Goal: Complete application form

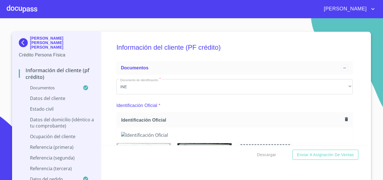
scroll to position [1823, 0]
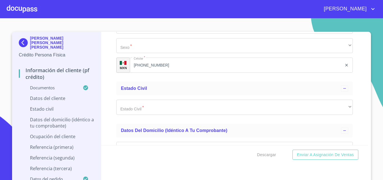
click at [8, 10] on div at bounding box center [22, 9] width 31 height 18
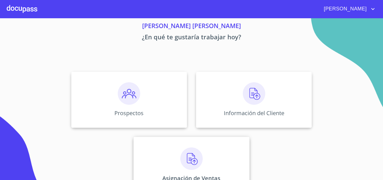
scroll to position [37, 0]
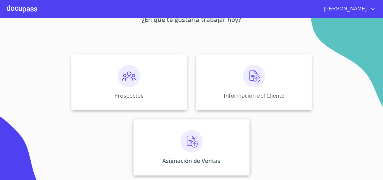
click at [185, 148] on img at bounding box center [191, 141] width 22 height 22
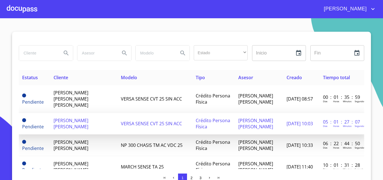
click at [80, 125] on td "[PERSON_NAME] [PERSON_NAME]" at bounding box center [83, 124] width 67 height 22
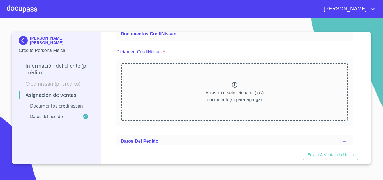
scroll to position [28, 0]
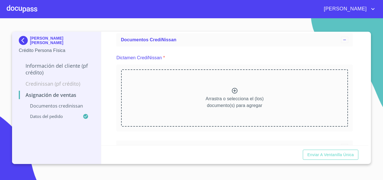
click at [234, 88] on icon at bounding box center [235, 91] width 6 height 6
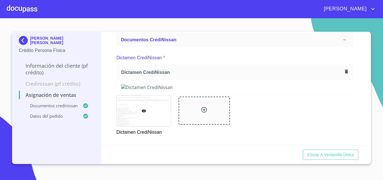
click at [353, 112] on div "Asignación de Ventas Documentos CrediNissan Dictamen CrediNissan * Dictamen Cre…" at bounding box center [234, 88] width 267 height 113
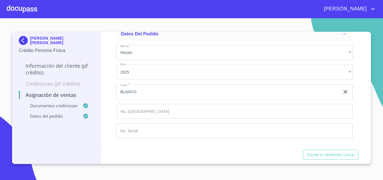
scroll to position [273, 0]
click at [340, 154] on span "Enviar a Ventanilla única" at bounding box center [330, 154] width 47 height 7
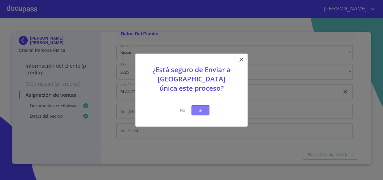
click at [201, 110] on span "Si" at bounding box center [200, 110] width 9 height 7
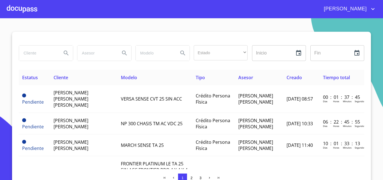
click at [24, 8] on div at bounding box center [22, 9] width 31 height 18
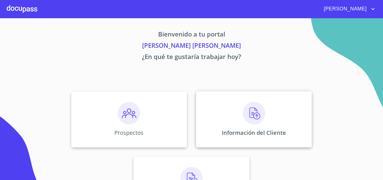
scroll to position [28, 0]
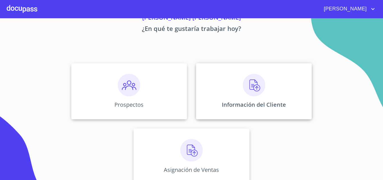
click at [254, 85] on img at bounding box center [254, 85] width 22 height 22
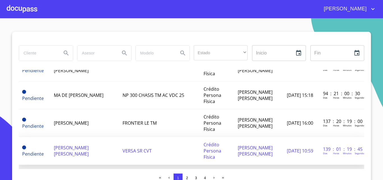
scroll to position [84, 0]
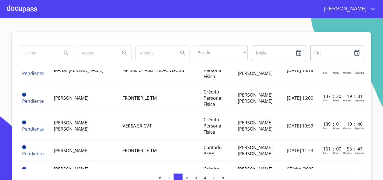
click at [52, 58] on input "search" at bounding box center [38, 52] width 38 height 15
type input "[PERSON_NAME]"
click at [59, 49] on button "Search" at bounding box center [65, 52] width 13 height 13
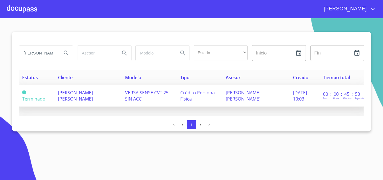
click at [88, 99] on span "[PERSON_NAME] [PERSON_NAME]" at bounding box center [75, 95] width 35 height 12
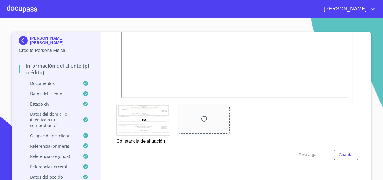
scroll to position [1515, 0]
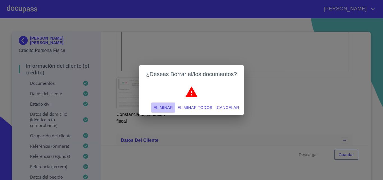
click at [169, 106] on span "Eliminar" at bounding box center [162, 107] width 19 height 7
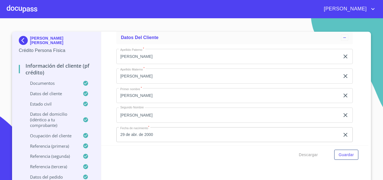
scroll to position [1458, 0]
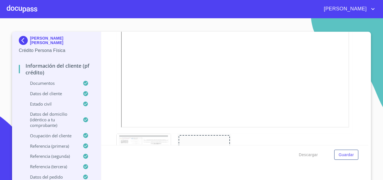
click at [346, 157] on span "Guardar" at bounding box center [346, 154] width 15 height 7
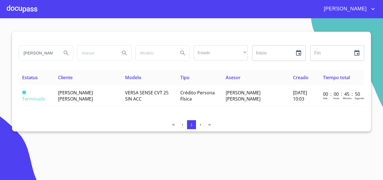
click at [12, 10] on div at bounding box center [22, 9] width 31 height 18
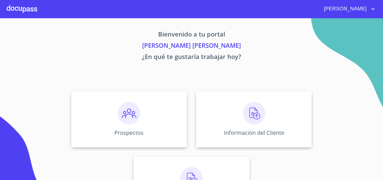
click at [17, 12] on div at bounding box center [22, 9] width 31 height 18
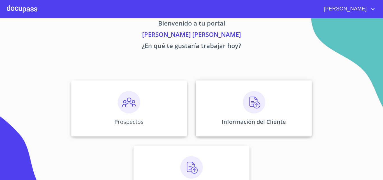
scroll to position [28, 0]
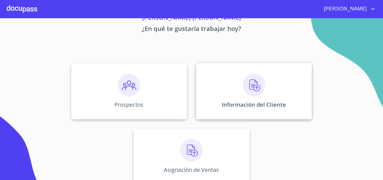
click at [243, 81] on img at bounding box center [254, 85] width 22 height 22
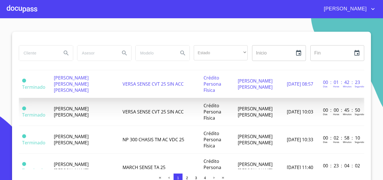
scroll to position [309, 0]
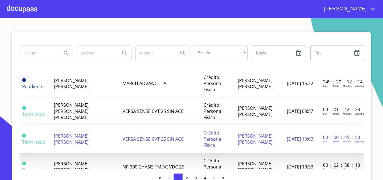
click at [90, 149] on td "[PERSON_NAME] [PERSON_NAME]" at bounding box center [84, 139] width 69 height 28
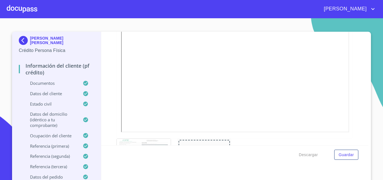
scroll to position [275, 0]
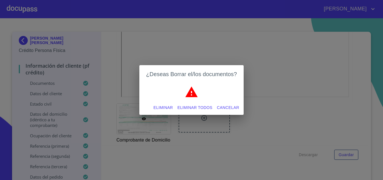
click at [155, 108] on span "Eliminar" at bounding box center [162, 107] width 19 height 7
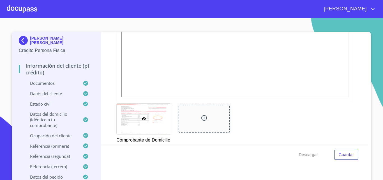
click at [108, 99] on div "Información del cliente (PF crédito) Documentos Documento de identificación.   …" at bounding box center [234, 88] width 267 height 113
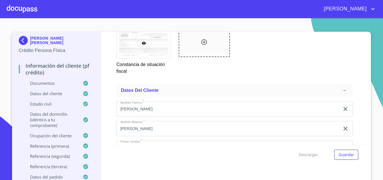
scroll to position [1565, 0]
click at [342, 153] on span "Guardar" at bounding box center [346, 154] width 15 height 7
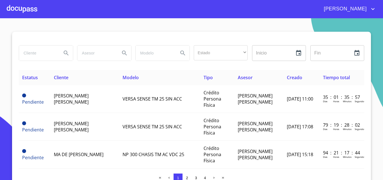
click at [26, 9] on div at bounding box center [22, 9] width 31 height 18
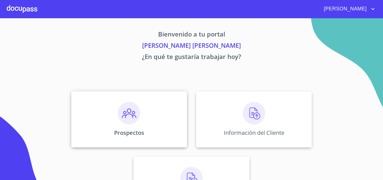
click at [140, 116] on div "Prospectos" at bounding box center [129, 119] width 116 height 56
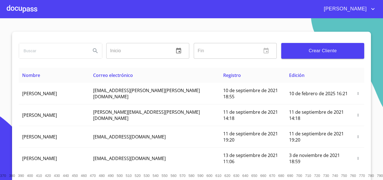
click at [311, 46] on button "Crear Cliente" at bounding box center [322, 51] width 83 height 16
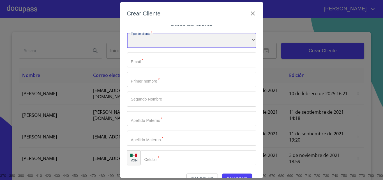
scroll to position [6, 0]
click at [204, 41] on div "​" at bounding box center [191, 39] width 129 height 15
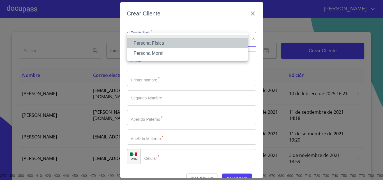
click at [185, 43] on li "Persona Física" at bounding box center [187, 43] width 121 height 10
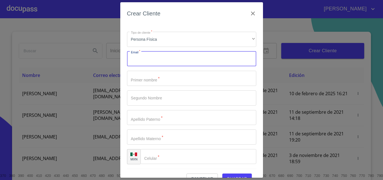
click at [177, 63] on input "Tipo de cliente   *" at bounding box center [191, 58] width 129 height 15
type input "M"
type input "[EMAIL_ADDRESS][DOMAIN_NAME]"
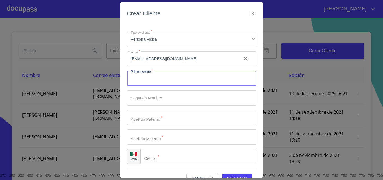
click at [181, 79] on input "Tipo de cliente   *" at bounding box center [191, 78] width 129 height 15
type input "[PERSON_NAME]"
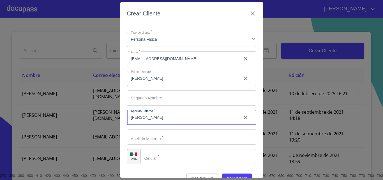
type input "[PERSON_NAME]"
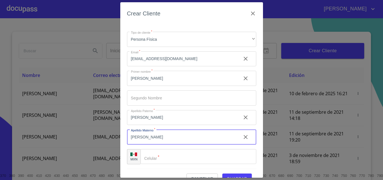
scroll to position [13, 0]
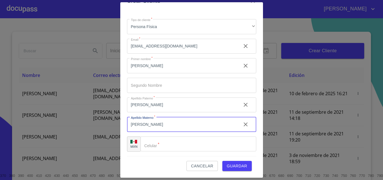
type input "[PERSON_NAME]"
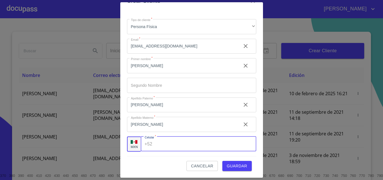
click at [157, 146] on input "Tipo de cliente   *" at bounding box center [206, 143] width 102 height 15
type input "[PHONE_NUMBER]"
click at [235, 164] on span "Guardar" at bounding box center [237, 165] width 20 height 7
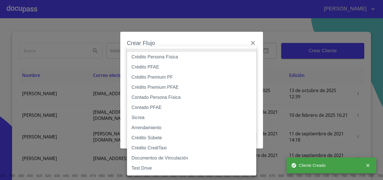
click at [240, 54] on body "[PERSON_NAME] ​ Fin ​ Crear Cliente Nombre Correo electrónico Registro Edición …" at bounding box center [191, 90] width 383 height 180
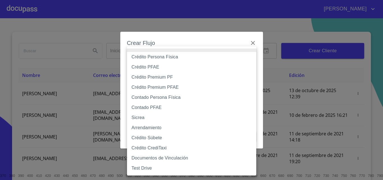
drag, startPoint x: 189, startPoint y: 60, endPoint x: 202, endPoint y: 74, distance: 19.1
click at [189, 60] on li "Crédito Persona Física" at bounding box center [191, 57] width 129 height 10
type input "6009fb3c7d1714eb8809aa97"
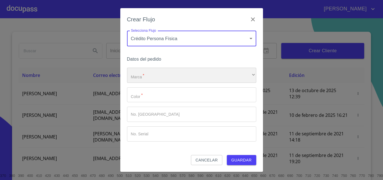
click at [146, 75] on div "​" at bounding box center [191, 75] width 129 height 15
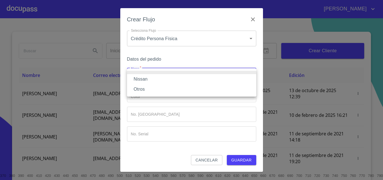
click at [154, 80] on li "Nissan" at bounding box center [191, 79] width 129 height 10
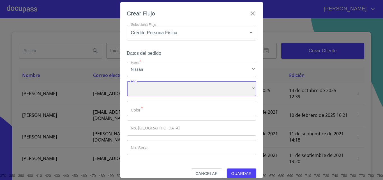
click at [170, 93] on div "​" at bounding box center [191, 88] width 129 height 15
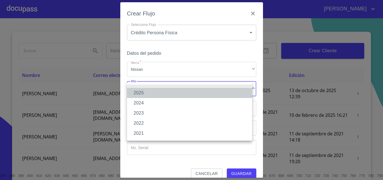
click at [168, 92] on li "2025" at bounding box center [189, 93] width 125 height 10
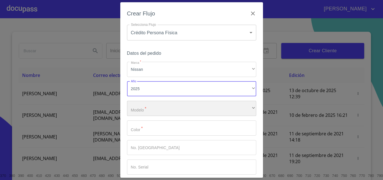
click at [179, 103] on div "​" at bounding box center [191, 108] width 129 height 15
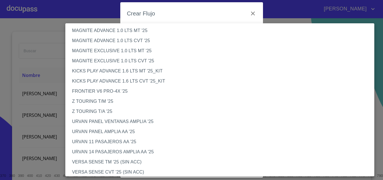
scroll to position [140, 0]
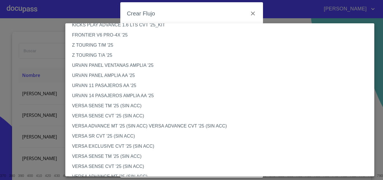
click at [110, 115] on li "VERSA SENSE CVT '25 (SIN ACC)" at bounding box center [221, 116] width 313 height 10
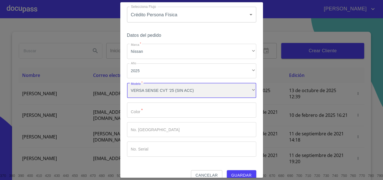
scroll to position [27, 0]
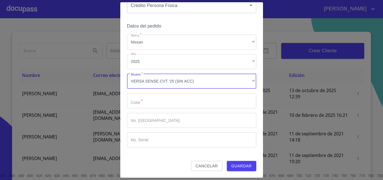
click at [179, 99] on input "Marca   *" at bounding box center [191, 100] width 129 height 15
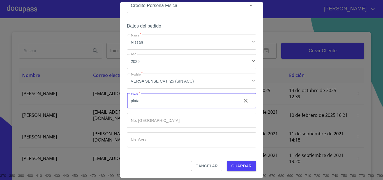
type input "plata"
click at [227, 161] on button "Guardar" at bounding box center [241, 166] width 29 height 10
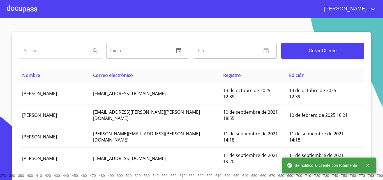
click at [28, 8] on div at bounding box center [22, 9] width 31 height 18
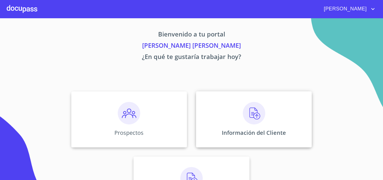
click at [255, 115] on img at bounding box center [254, 113] width 22 height 22
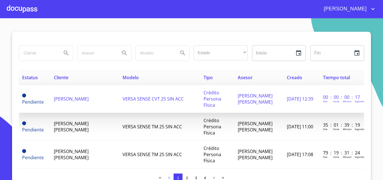
click at [61, 101] on span "[PERSON_NAME]" at bounding box center [71, 99] width 35 height 6
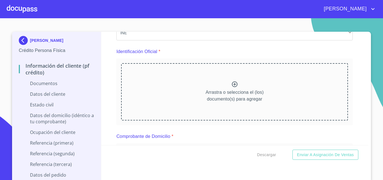
scroll to position [56, 0]
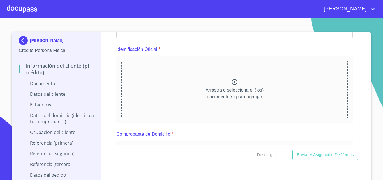
click at [231, 80] on icon at bounding box center [234, 82] width 7 height 7
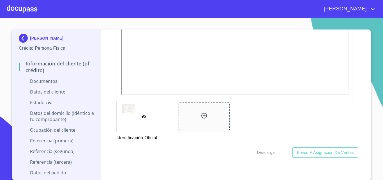
scroll to position [196, 0]
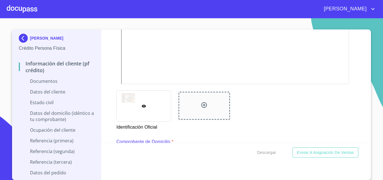
click at [201, 104] on icon at bounding box center [204, 105] width 7 height 7
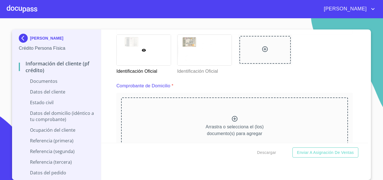
scroll to position [252, 0]
click at [232, 118] on icon at bounding box center [235, 119] width 6 height 6
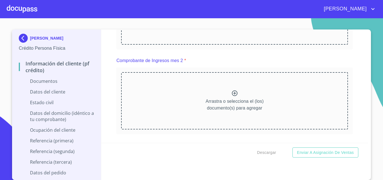
scroll to position [617, 0]
click at [231, 96] on icon at bounding box center [234, 92] width 7 height 7
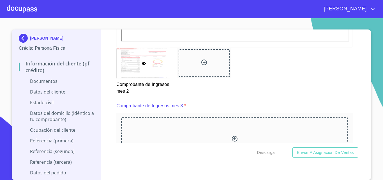
scroll to position [869, 0]
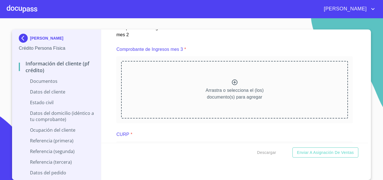
click at [231, 86] on icon at bounding box center [234, 82] width 7 height 7
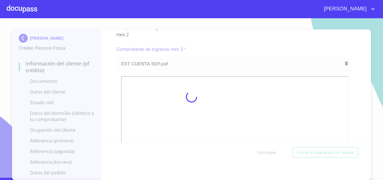
click at [110, 100] on div at bounding box center [191, 97] width 383 height 162
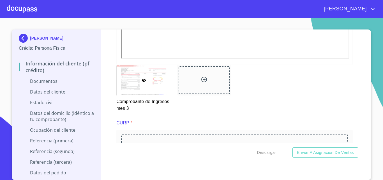
scroll to position [1094, 0]
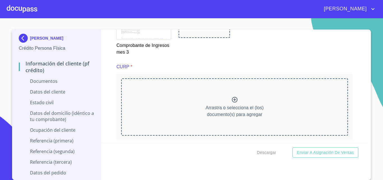
click at [231, 103] on icon at bounding box center [234, 99] width 7 height 7
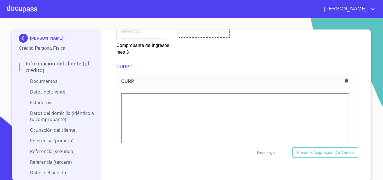
click at [104, 106] on div "Información del cliente (PF crédito) Documentos Documento de identificación.   …" at bounding box center [234, 85] width 267 height 113
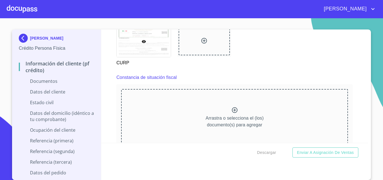
scroll to position [1346, 0]
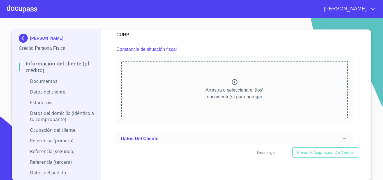
click at [231, 85] on icon at bounding box center [234, 82] width 7 height 7
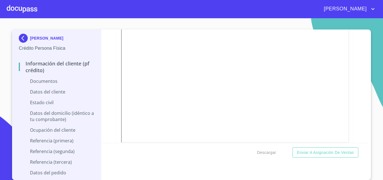
scroll to position [1402, 0]
click at [116, 96] on div "Constancia de situación fiscal" at bounding box center [234, 88] width 236 height 177
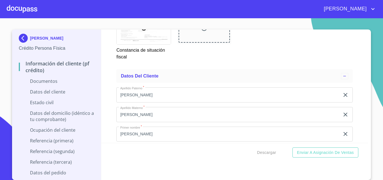
scroll to position [1627, 0]
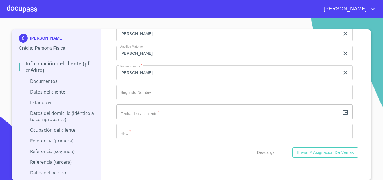
click at [343, 114] on icon "button" at bounding box center [345, 112] width 5 height 6
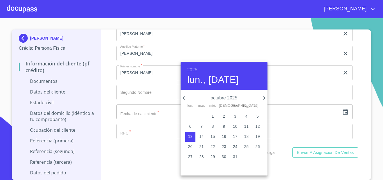
click at [194, 68] on h6 "2025" at bounding box center [192, 70] width 10 height 8
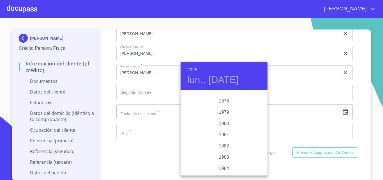
scroll to position [555, 0]
click at [222, 103] on div "1975" at bounding box center [224, 101] width 87 height 11
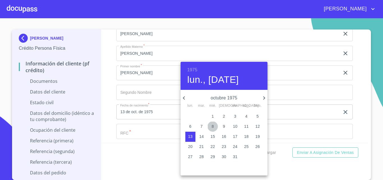
click at [213, 126] on p "8" at bounding box center [213, 126] width 2 height 6
type input "8 de oct. de 1975"
click at [158, 149] on div at bounding box center [191, 90] width 383 height 180
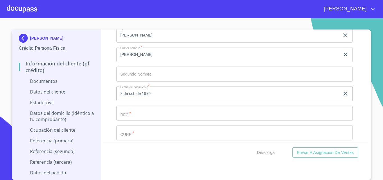
scroll to position [1655, 0]
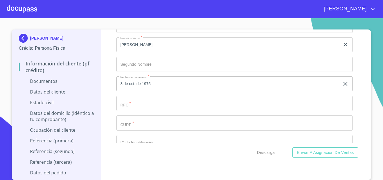
click at [161, 111] on input "Documento de identificación.   *" at bounding box center [234, 103] width 236 height 15
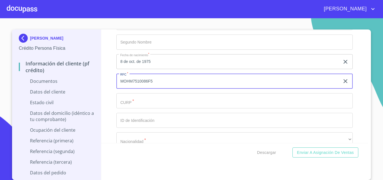
scroll to position [1683, 0]
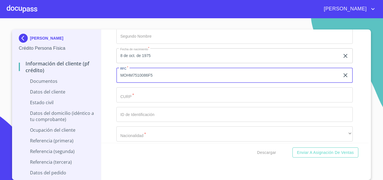
type input "MOHM7510086F5"
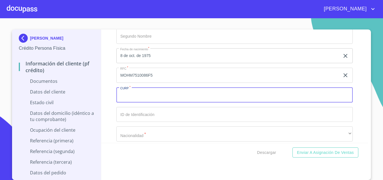
click at [141, 102] on input "Documento de identificación.   *" at bounding box center [234, 94] width 236 height 15
type input "MOHM751008HJCRRN08"
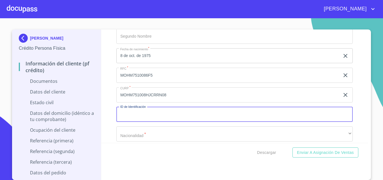
click at [151, 116] on input "Documento de identificación.   *" at bounding box center [234, 114] width 236 height 15
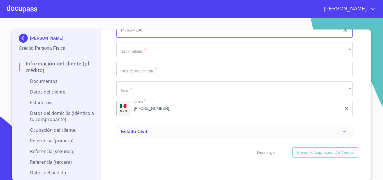
type input "1470244196"
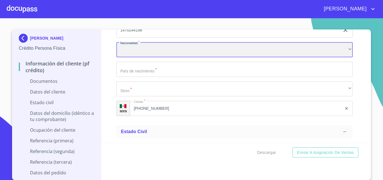
click at [189, 54] on div "​" at bounding box center [234, 49] width 236 height 15
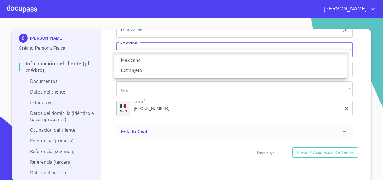
click at [172, 58] on li "Mexicana" at bounding box center [230, 60] width 232 height 10
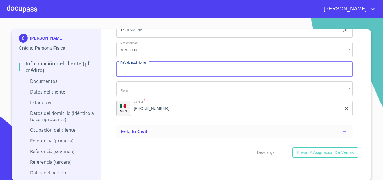
click at [167, 71] on input "Documento de identificación.   *" at bounding box center [234, 69] width 236 height 15
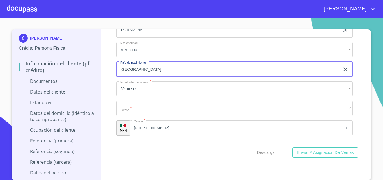
type input "[GEOGRAPHIC_DATA]"
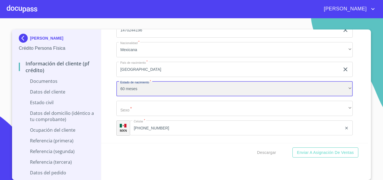
click at [245, 90] on div "60 meses" at bounding box center [234, 88] width 236 height 15
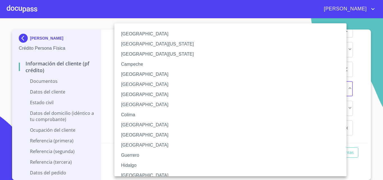
click at [142, 173] on li "[GEOGRAPHIC_DATA]" at bounding box center [232, 175] width 236 height 10
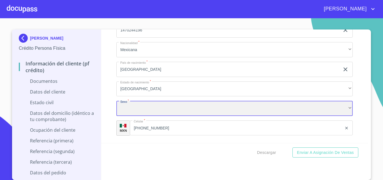
click at [146, 115] on div "​" at bounding box center [234, 108] width 236 height 15
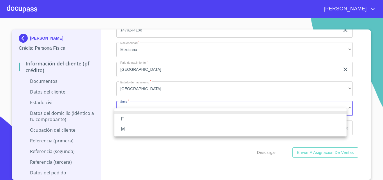
click at [146, 128] on li "M" at bounding box center [230, 129] width 232 height 10
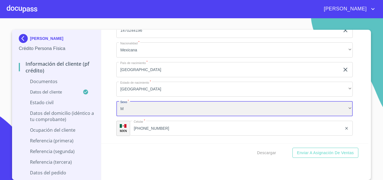
scroll to position [2, 0]
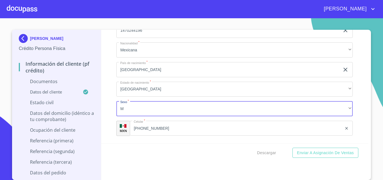
click at [114, 112] on div "Información del cliente (PF crédito) Documentos Documento de identificación.   …" at bounding box center [234, 86] width 267 height 113
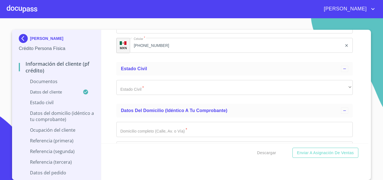
scroll to position [1851, 0]
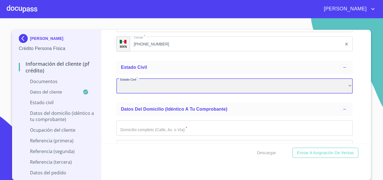
click at [142, 92] on div "​" at bounding box center [234, 86] width 236 height 15
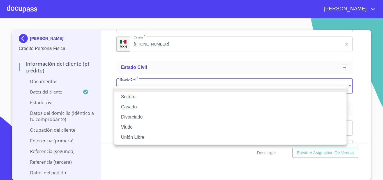
click at [139, 100] on li "Soltero" at bounding box center [230, 97] width 232 height 10
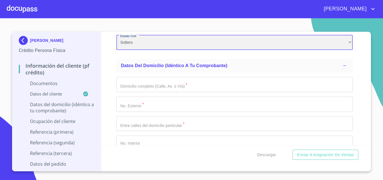
scroll to position [0, 0]
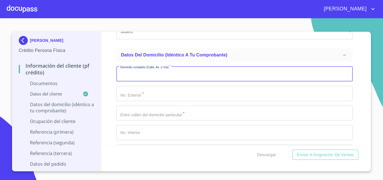
click at [154, 81] on input "Documento de identificación.   *" at bounding box center [234, 73] width 236 height 15
type input "FCO I [PERSON_NAME]"
click at [169, 101] on input "Documento de identificación.   *" at bounding box center [234, 93] width 236 height 15
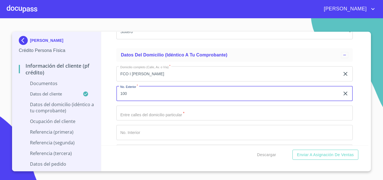
type input "100"
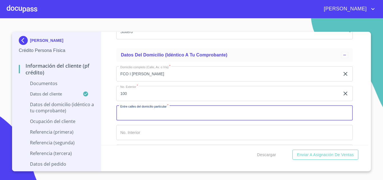
click at [178, 121] on input "Documento de identificación.   *" at bounding box center [234, 112] width 236 height 15
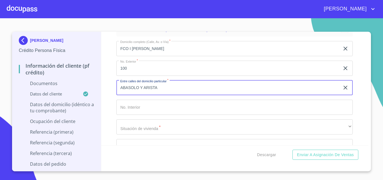
scroll to position [1963, 0]
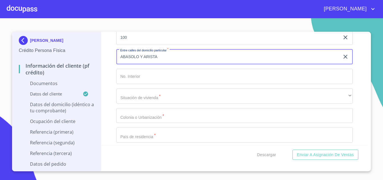
type input "ABASOLO Y ARISTA"
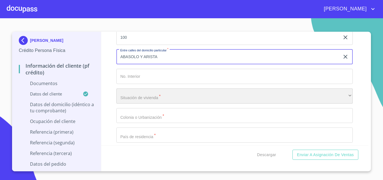
click at [165, 102] on div "​" at bounding box center [234, 95] width 236 height 15
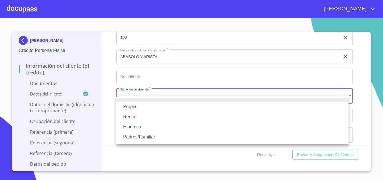
click at [163, 105] on li "Propia" at bounding box center [232, 107] width 232 height 10
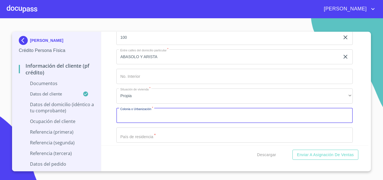
click at [163, 119] on input "Documento de identificación.   *" at bounding box center [234, 115] width 236 height 15
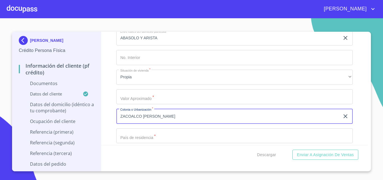
scroll to position [2019, 0]
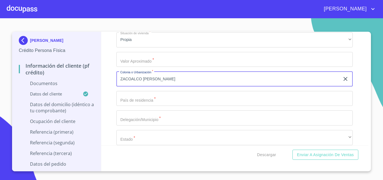
type input "ZACOALCO [PERSON_NAME]"
click at [183, 106] on input "Documento de identificación.   *" at bounding box center [234, 98] width 236 height 15
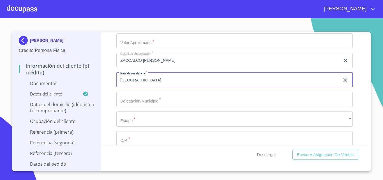
scroll to position [2047, 0]
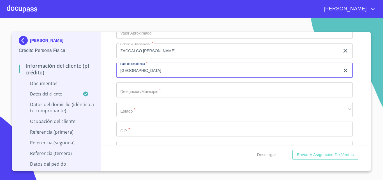
type input "[GEOGRAPHIC_DATA]"
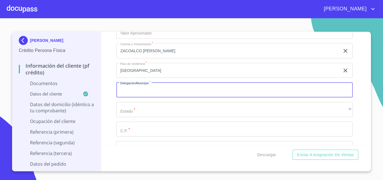
click at [211, 96] on input "Documento de identificación.   *" at bounding box center [234, 89] width 236 height 15
type input "ZACOALCO [PERSON_NAME]"
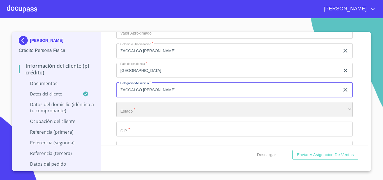
click at [218, 112] on div "​" at bounding box center [234, 109] width 236 height 15
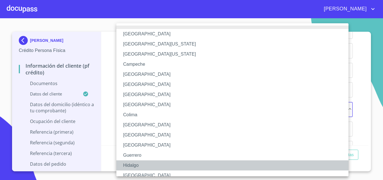
click at [153, 163] on li "Hidalgo" at bounding box center [234, 165] width 236 height 10
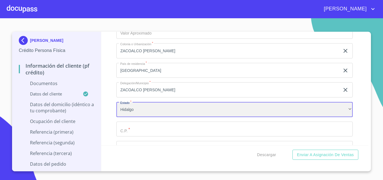
click at [142, 117] on div "Hidalgo" at bounding box center [234, 109] width 236 height 15
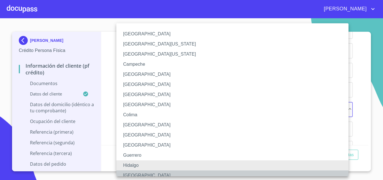
click at [136, 174] on li "[GEOGRAPHIC_DATA]" at bounding box center [234, 175] width 236 height 10
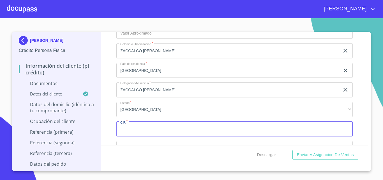
click at [149, 135] on input "Documento de identificación.   *" at bounding box center [234, 128] width 236 height 15
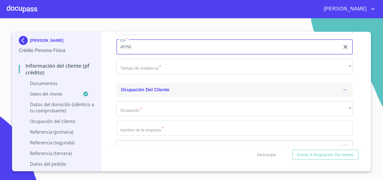
scroll to position [2132, 0]
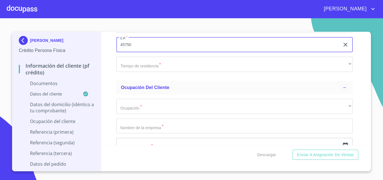
type input "45750"
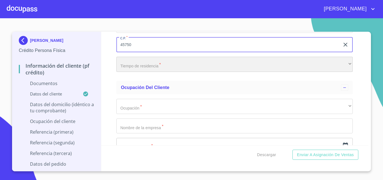
click at [137, 72] on div "​" at bounding box center [234, 64] width 236 height 15
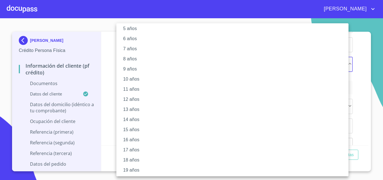
scroll to position [56, 0]
click at [137, 170] on li "20 años" at bounding box center [234, 169] width 236 height 10
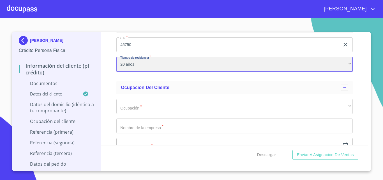
scroll to position [67, 0]
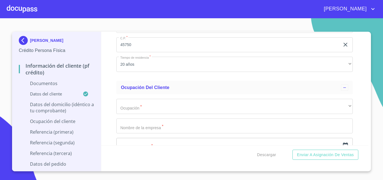
click at [112, 85] on div "Información del cliente (PF crédito) Documentos Documento de identificación.   …" at bounding box center [234, 88] width 267 height 113
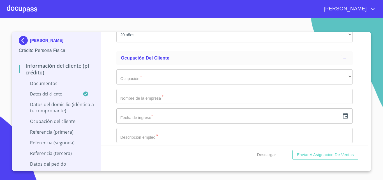
scroll to position [2188, 0]
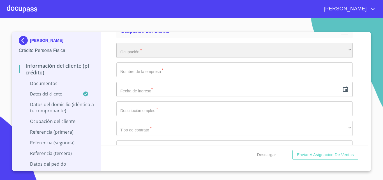
click at [158, 58] on div "​" at bounding box center [234, 50] width 236 height 15
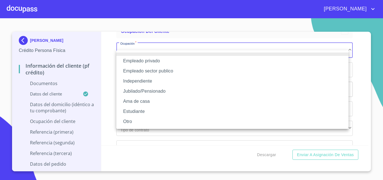
click at [162, 60] on li "Empleado privado" at bounding box center [232, 61] width 232 height 10
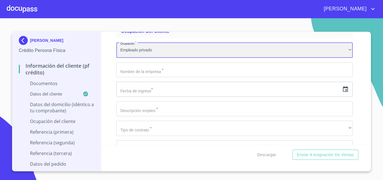
click at [157, 53] on div "Empleado privado" at bounding box center [234, 50] width 236 height 15
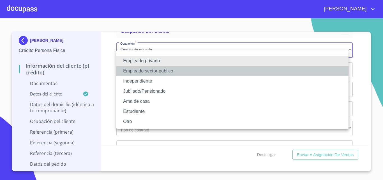
click at [168, 71] on li "Empleado sector publico" at bounding box center [232, 71] width 232 height 10
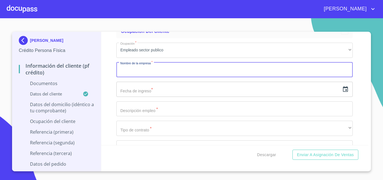
click at [164, 77] on input "Documento de identificación.   *" at bounding box center [234, 69] width 236 height 15
type input "INSTITUTO JALICIENSE DE CIENCIAS FORENSES"
click at [184, 96] on input "text" at bounding box center [228, 89] width 224 height 15
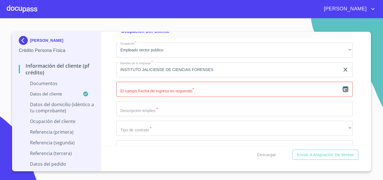
click at [343, 92] on icon "button" at bounding box center [345, 89] width 5 height 6
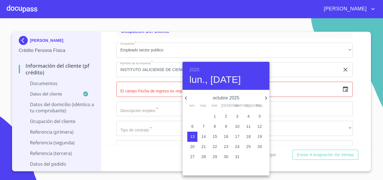
click at [228, 98] on p "octubre 2025" at bounding box center [225, 98] width 73 height 7
click at [200, 70] on div "2025 lun., [DATE]" at bounding box center [226, 76] width 87 height 28
click at [197, 69] on h6 "2025" at bounding box center [194, 70] width 10 height 8
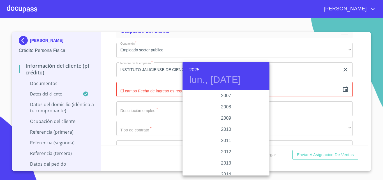
scroll to position [920, 0]
click at [228, 128] on div "2010" at bounding box center [226, 129] width 87 height 11
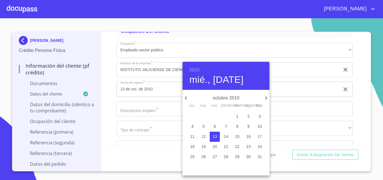
click at [235, 116] on span "1" at bounding box center [237, 116] width 10 height 6
type input "1 de oct. de 2010"
click at [106, 115] on div at bounding box center [191, 90] width 383 height 180
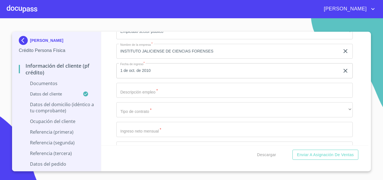
scroll to position [2216, 0]
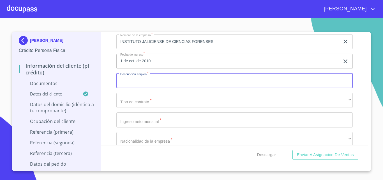
click at [186, 88] on input "Documento de identificación.   *" at bounding box center [234, 80] width 236 height 15
type input "p"
type input "Perito A"
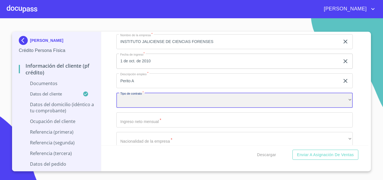
click at [239, 108] on div "​" at bounding box center [234, 100] width 236 height 15
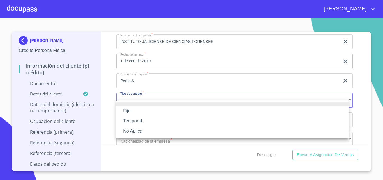
click at [185, 109] on li "Fijo" at bounding box center [232, 111] width 232 height 10
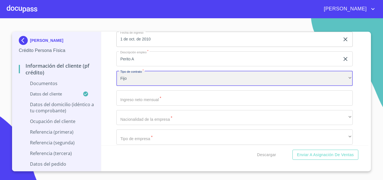
scroll to position [2272, 0]
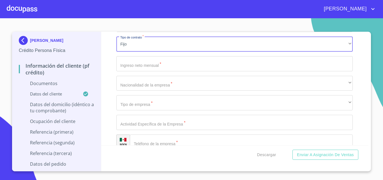
click at [190, 70] on input "Documento de identificación.   *" at bounding box center [234, 63] width 236 height 15
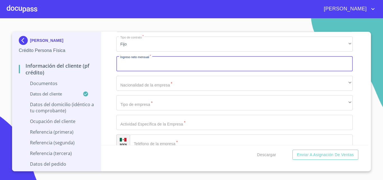
click at [142, 70] on input "Documento de identificación.   *" at bounding box center [234, 63] width 236 height 15
type input "5000"
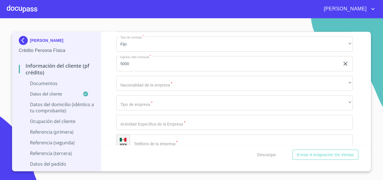
drag, startPoint x: 105, startPoint y: 67, endPoint x: 103, endPoint y: 72, distance: 5.3
click at [103, 68] on div "Información del cliente (PF crédito) Documentos Documento de identificación.   …" at bounding box center [234, 88] width 267 height 113
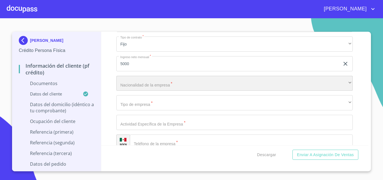
click at [138, 87] on div "​" at bounding box center [234, 83] width 236 height 15
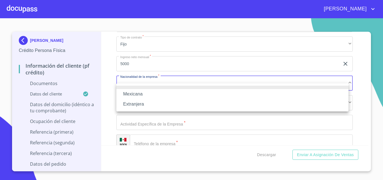
drag, startPoint x: 139, startPoint y: 91, endPoint x: 148, endPoint y: 95, distance: 10.2
click at [142, 87] on ul "Mexicana Extranjera" at bounding box center [232, 97] width 232 height 28
click at [146, 95] on li "Mexicana" at bounding box center [232, 94] width 232 height 10
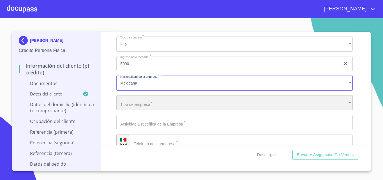
click at [150, 110] on div "​" at bounding box center [234, 102] width 236 height 15
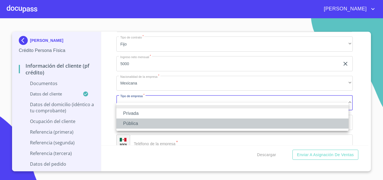
click at [142, 124] on li "Pública" at bounding box center [232, 123] width 232 height 10
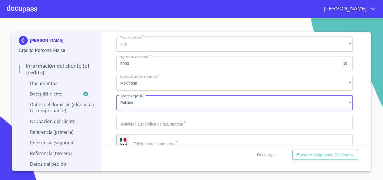
click at [105, 103] on div "Información del cliente (PF crédito) Documentos Documento de identificación.   …" at bounding box center [234, 88] width 267 height 113
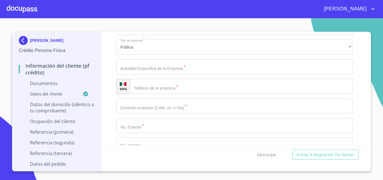
scroll to position [2328, 0]
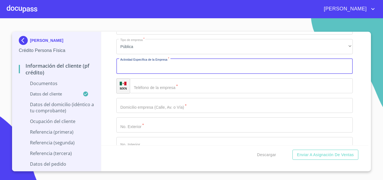
click at [168, 74] on input "Documento de identificación.   *" at bounding box center [234, 66] width 236 height 15
type input "Ciencias forenses"
click at [188, 89] on input "Documento de identificación.   *" at bounding box center [241, 85] width 223 height 15
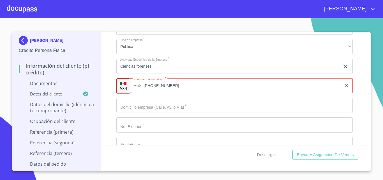
type input "[PHONE_NUMBER]"
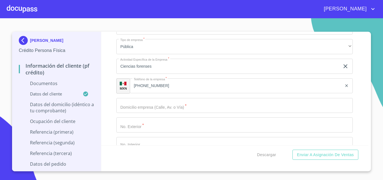
click at [108, 96] on div "Información del cliente (PF crédito) Documentos Documento de identificación.   …" at bounding box center [234, 88] width 267 height 113
click at [147, 111] on input "Documento de identificación.   *" at bounding box center [234, 105] width 236 height 15
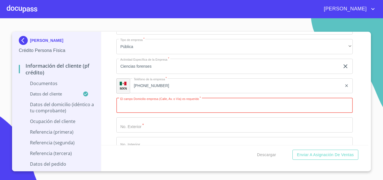
click at [190, 113] on input "Documento de identificación.   *" at bounding box center [234, 105] width 236 height 15
type input "belen"
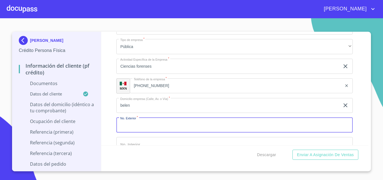
click at [236, 132] on input "Documento de identificación.   *" at bounding box center [234, 124] width 236 height 15
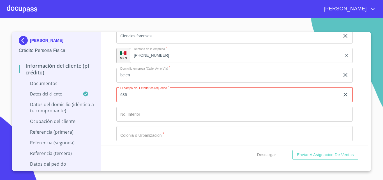
scroll to position [2412, 0]
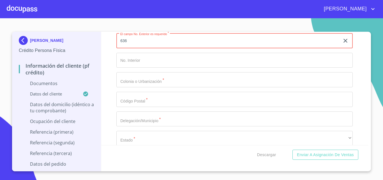
type input "636"
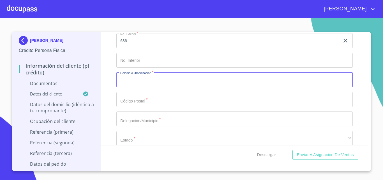
click at [152, 85] on input "Documento de identificación.   *" at bounding box center [234, 79] width 236 height 15
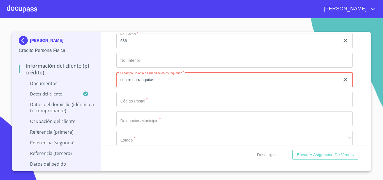
type input "centro barranquitas"
click at [160, 107] on input "Documento de identificación.   *" at bounding box center [234, 99] width 236 height 15
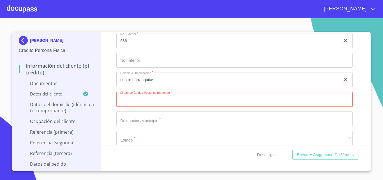
click at [197, 105] on input "Documento de identificación.   *" at bounding box center [234, 99] width 236 height 15
type input "44280"
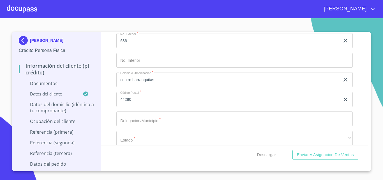
click at [103, 109] on div "Información del cliente (PF crédito) Documentos Documento de identificación.   …" at bounding box center [234, 88] width 267 height 113
click at [150, 126] on input "Documento de identificación.   *" at bounding box center [234, 118] width 236 height 15
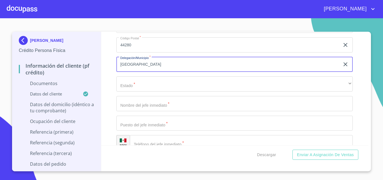
scroll to position [2468, 0]
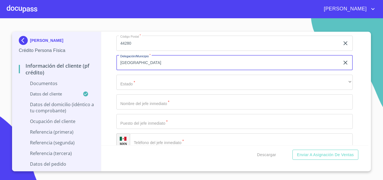
type input "[GEOGRAPHIC_DATA]"
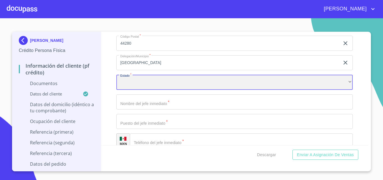
click at [158, 90] on div "​" at bounding box center [234, 82] width 236 height 15
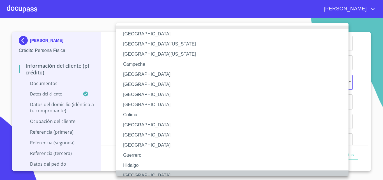
click at [137, 175] on li "[GEOGRAPHIC_DATA]" at bounding box center [234, 175] width 236 height 10
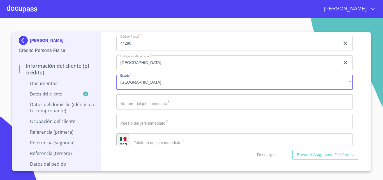
click at [111, 122] on div "Información del cliente (PF crédito) Documentos Documento de identificación.   …" at bounding box center [234, 88] width 267 height 113
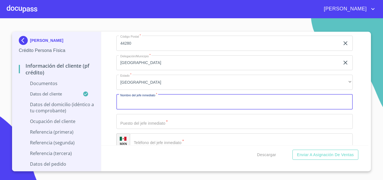
click at [178, 109] on input "Documento de identificación.   *" at bounding box center [234, 101] width 236 height 15
type input "[PERSON_NAME]"
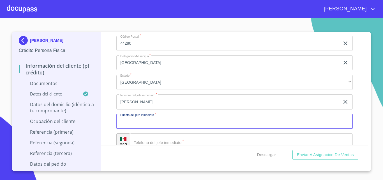
click at [186, 129] on input "Documento de identificación.   *" at bounding box center [234, 121] width 236 height 15
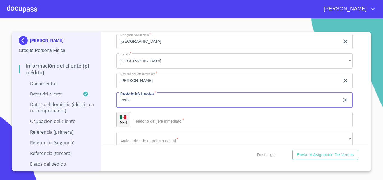
scroll to position [2524, 0]
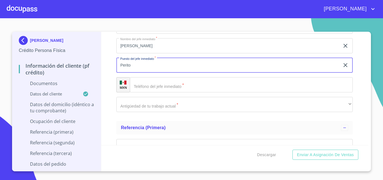
type input "Perito"
click at [158, 92] on input "Documento de identificación.   *" at bounding box center [241, 84] width 223 height 15
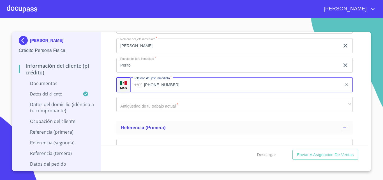
type input "[PHONE_NUMBER]"
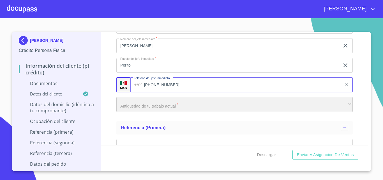
click at [162, 112] on div "​" at bounding box center [234, 104] width 236 height 15
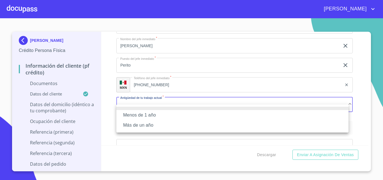
click at [161, 124] on li "Más de un año" at bounding box center [232, 125] width 232 height 10
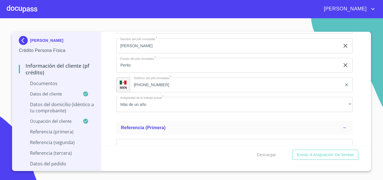
click at [114, 119] on div "Información del cliente (PF crédito) Documentos Documento de identificación.   …" at bounding box center [234, 88] width 267 height 113
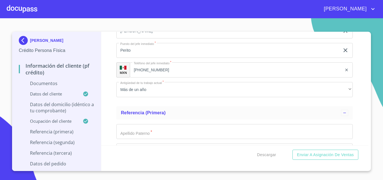
scroll to position [2552, 0]
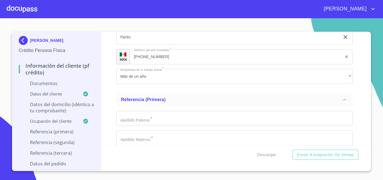
click at [151, 123] on input "Documento de identificación.   *" at bounding box center [234, 118] width 236 height 15
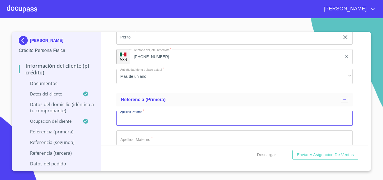
click at [52, 110] on p "Datos del domicilio (idéntico a tu comprobante)" at bounding box center [56, 107] width 75 height 12
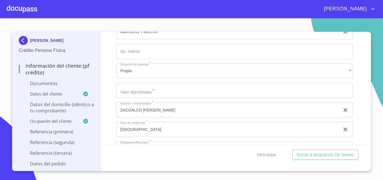
scroll to position [174, 0]
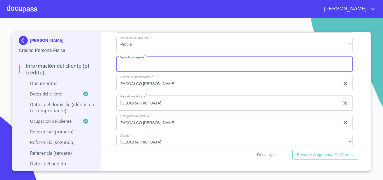
click at [159, 61] on input "Domicilio completo (Calle, Av. o Vía)   *" at bounding box center [234, 63] width 236 height 15
type input "$1,500,000"
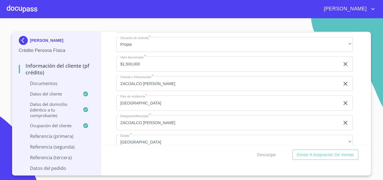
click at [104, 69] on div "Información del cliente (PF crédito) Documentos Datos del cliente Estado Civil …" at bounding box center [234, 88] width 267 height 113
click at [57, 104] on p "Datos del domicilio (idéntico a tu comprobante)" at bounding box center [51, 109] width 64 height 17
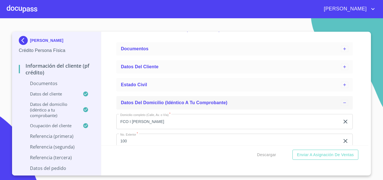
scroll to position [0, 0]
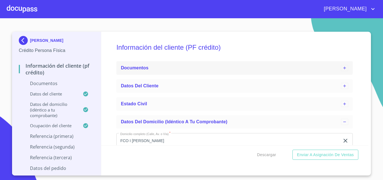
click at [156, 66] on div "Documentos" at bounding box center [231, 68] width 220 height 7
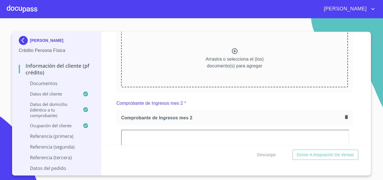
scroll to position [561, 0]
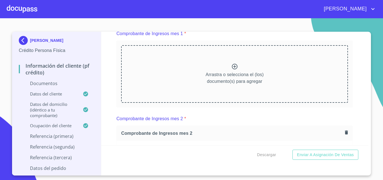
click at [234, 69] on icon at bounding box center [235, 67] width 6 height 6
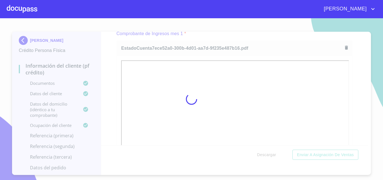
click at [111, 100] on div at bounding box center [191, 99] width 383 height 162
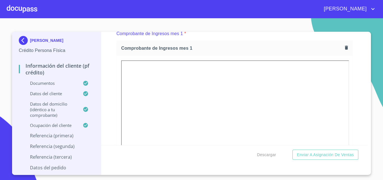
click at [59, 134] on p "Referencia (primera)" at bounding box center [56, 135] width 75 height 6
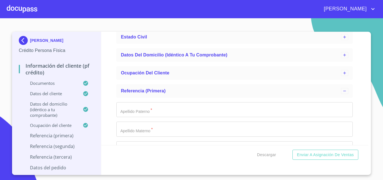
scroll to position [1776, 0]
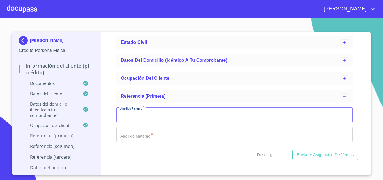
click at [148, 121] on input "Documento de identificación.   *" at bounding box center [234, 114] width 236 height 15
type input "Moreno"
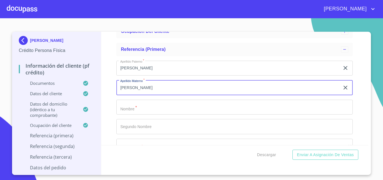
scroll to position [1836, 0]
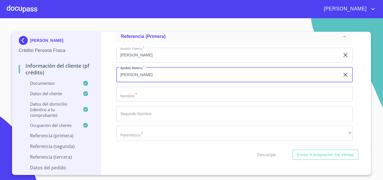
type input "Sotelo"
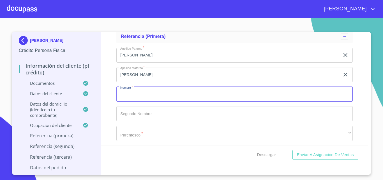
click at [139, 100] on input "Documento de identificación.   *" at bounding box center [234, 94] width 236 height 15
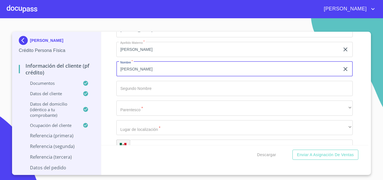
scroll to position [1892, 0]
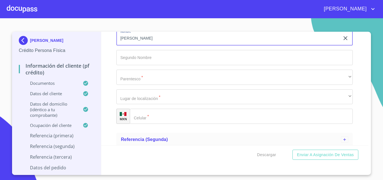
type input "Manuel"
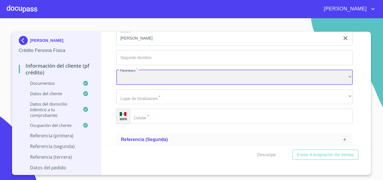
click at [132, 79] on div "​" at bounding box center [234, 77] width 236 height 15
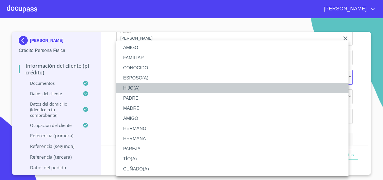
click at [146, 88] on li "HIJO(A)" at bounding box center [232, 88] width 232 height 10
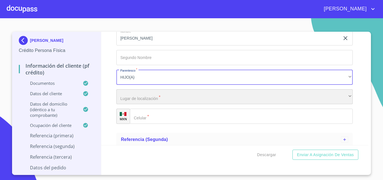
click at [157, 100] on div "​" at bounding box center [234, 96] width 236 height 15
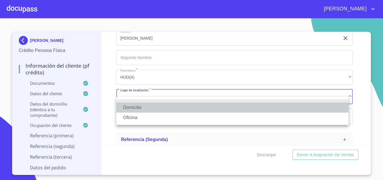
click at [151, 107] on li "Domicilio" at bounding box center [232, 107] width 232 height 10
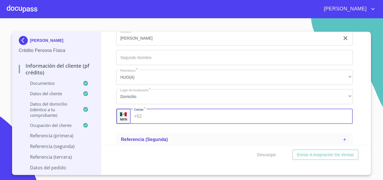
click at [158, 124] on input "Documento de identificación.   *" at bounding box center [248, 116] width 209 height 15
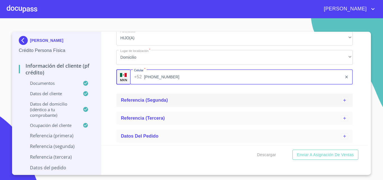
scroll to position [1938, 0]
type input "(33)21339944"
click at [176, 94] on div "Referencia (segunda)" at bounding box center [234, 99] width 236 height 13
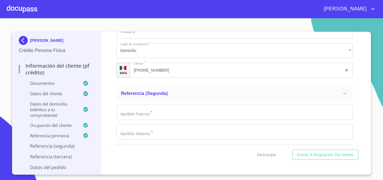
click at [163, 118] on input "Documento de identificación.   *" at bounding box center [234, 112] width 236 height 15
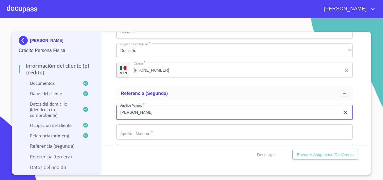
type input "Vazquez"
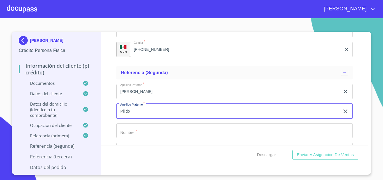
scroll to position [1996, 0]
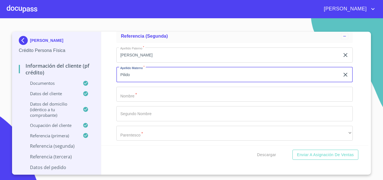
type input "Pilido"
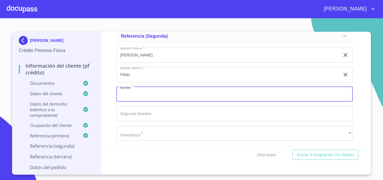
click at [160, 100] on input "Documento de identificación.   *" at bounding box center [234, 94] width 236 height 15
type input "f"
type input "G"
type input "Francisco"
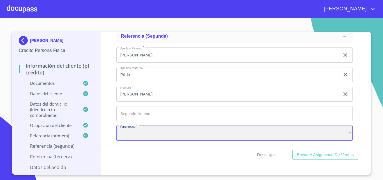
click at [161, 140] on div "​" at bounding box center [234, 133] width 236 height 15
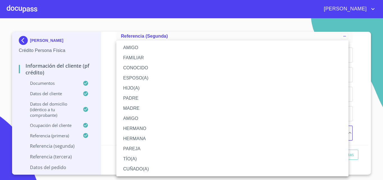
click at [141, 119] on li "AMIGO" at bounding box center [232, 118] width 232 height 10
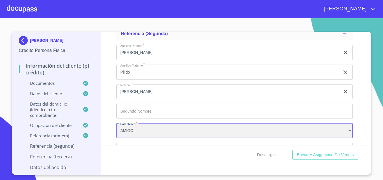
scroll to position [2080, 0]
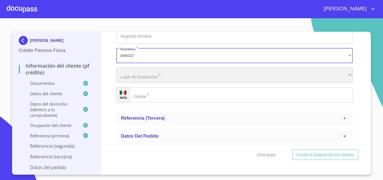
click at [151, 72] on div "​" at bounding box center [234, 75] width 236 height 15
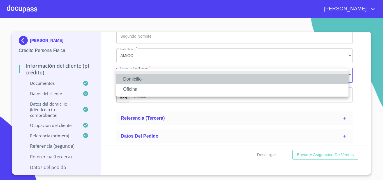
click at [147, 78] on li "Domicilio" at bounding box center [232, 79] width 232 height 10
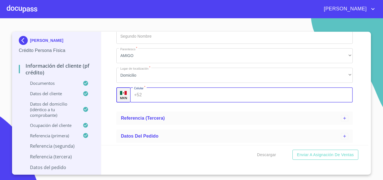
click at [148, 96] on input "Documento de identificación.   *" at bounding box center [248, 94] width 209 height 15
type input "(34)11053313"
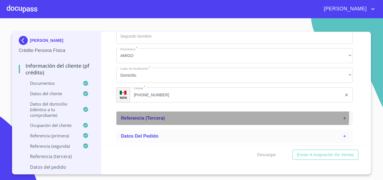
click at [186, 115] on div "Referencia (tercera)" at bounding box center [231, 118] width 220 height 7
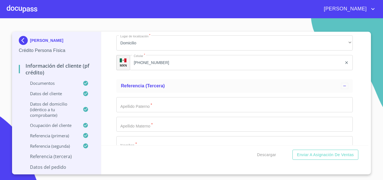
scroll to position [2136, 0]
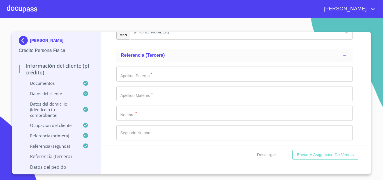
click at [146, 79] on input "Documento de identificación.   *" at bounding box center [234, 73] width 236 height 15
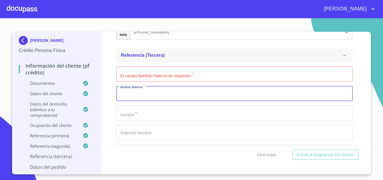
type input "O"
click at [159, 80] on input "Documento de identificación.   *" at bounding box center [234, 73] width 236 height 15
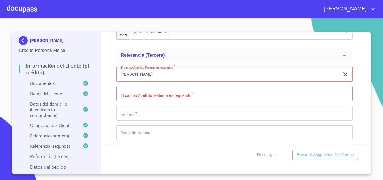
type input "Ortega"
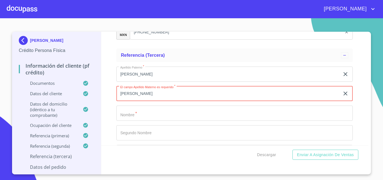
type input "Hernandez"
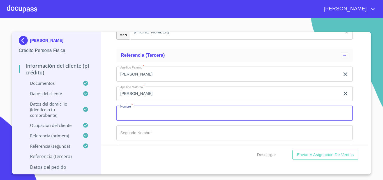
click at [127, 116] on input "Documento de identificación.   *" at bounding box center [234, 112] width 236 height 15
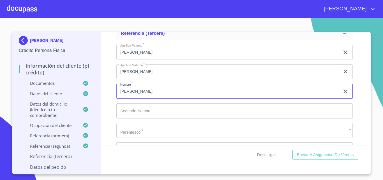
scroll to position [2164, 0]
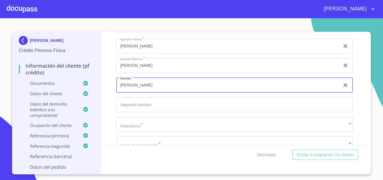
type input "Francisco"
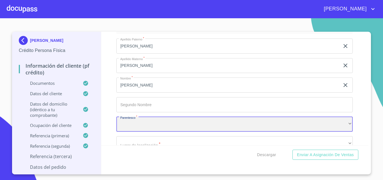
click at [151, 130] on div "​" at bounding box center [234, 124] width 236 height 15
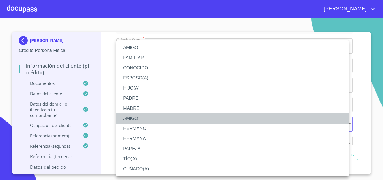
click at [142, 120] on li "AMIGO" at bounding box center [232, 118] width 232 height 10
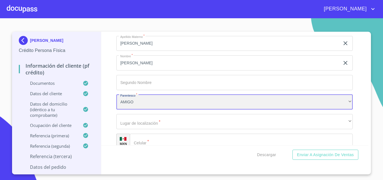
scroll to position [2220, 0]
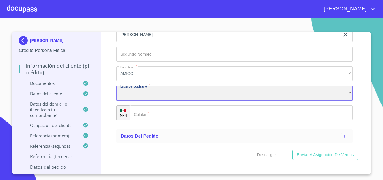
click at [153, 99] on div "​" at bounding box center [234, 93] width 236 height 15
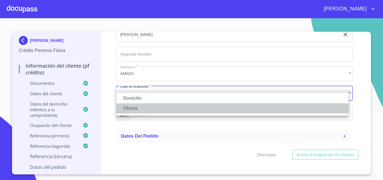
click at [153, 109] on li "Oficina" at bounding box center [232, 108] width 232 height 10
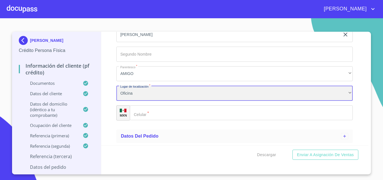
click at [155, 99] on div "Oficina" at bounding box center [234, 93] width 236 height 15
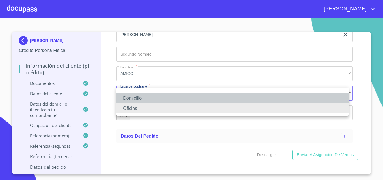
click at [155, 97] on li "Domicilio" at bounding box center [232, 98] width 232 height 10
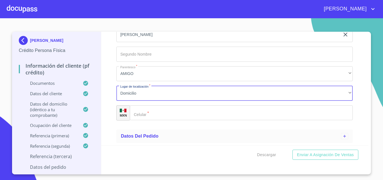
click at [157, 115] on input "Documento de identificación.   *" at bounding box center [241, 112] width 223 height 15
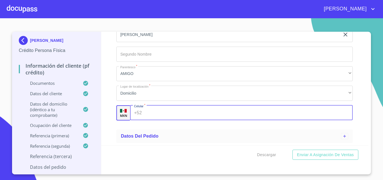
click at [158, 113] on input "Documento de identificación.   *" at bounding box center [248, 112] width 209 height 15
type input "(33)29434169"
click at [115, 126] on div "Información del cliente (PF crédito) Documentos Documento de identificación.   …" at bounding box center [234, 88] width 267 height 113
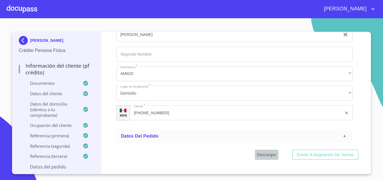
click at [267, 154] on span "Descargar" at bounding box center [266, 154] width 19 height 7
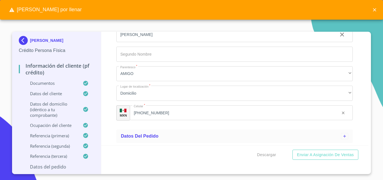
click at [49, 167] on p "Datos del pedido" at bounding box center [56, 167] width 75 height 6
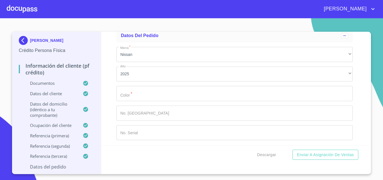
scroll to position [2182, 0]
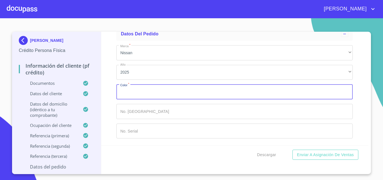
click at [176, 89] on input "Documento de identificación.   *" at bounding box center [234, 91] width 236 height 15
type input "plata"
click at [263, 154] on span "Descargar" at bounding box center [266, 154] width 19 height 7
